Goal: Find specific page/section: Find specific page/section

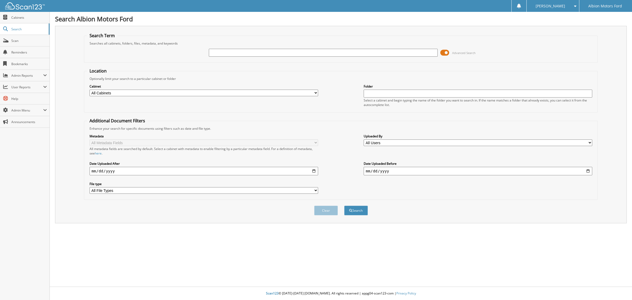
click at [230, 51] on input "text" at bounding box center [323, 53] width 229 height 8
type input "50626"
click at [344, 206] on button "Search" at bounding box center [356, 211] width 24 height 10
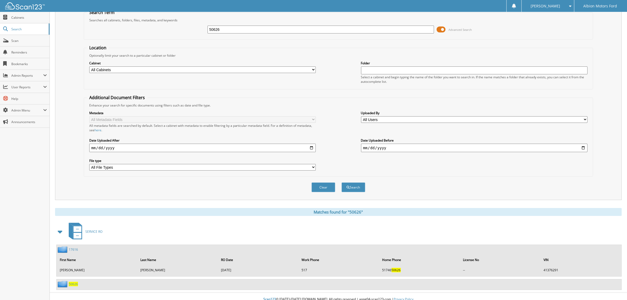
scroll to position [24, 0]
click at [72, 281] on span "50626" at bounding box center [73, 283] width 9 height 4
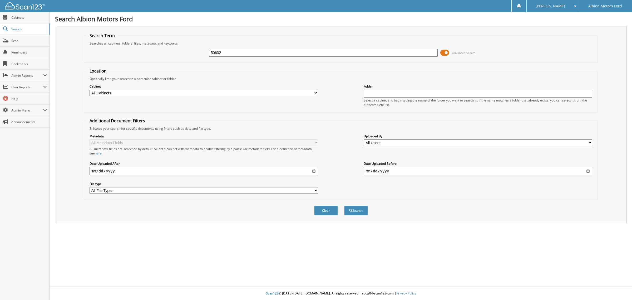
type input "50632"
click at [344, 206] on button "Search" at bounding box center [356, 211] width 24 height 10
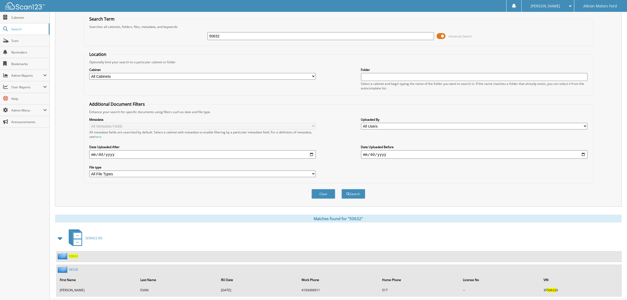
scroll to position [24, 0]
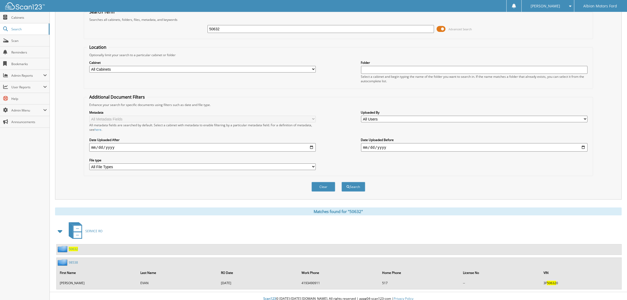
click at [72, 247] on span "50632" at bounding box center [73, 249] width 9 height 4
